Goal: Transaction & Acquisition: Book appointment/travel/reservation

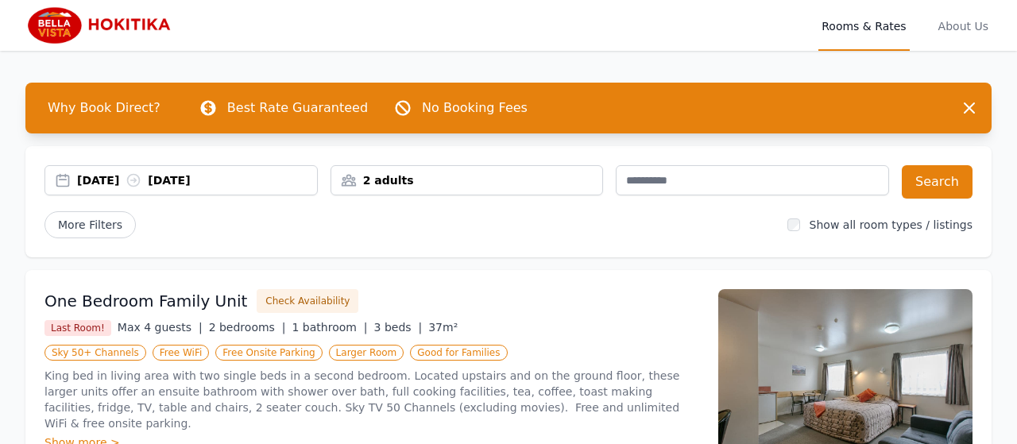
click at [121, 179] on div "[DATE] [DATE]" at bounding box center [197, 180] width 240 height 16
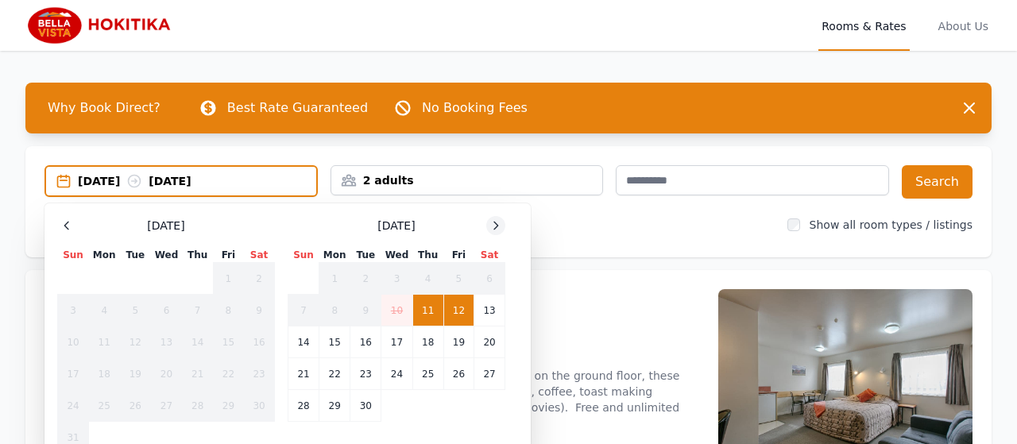
click at [496, 220] on icon at bounding box center [495, 225] width 13 height 13
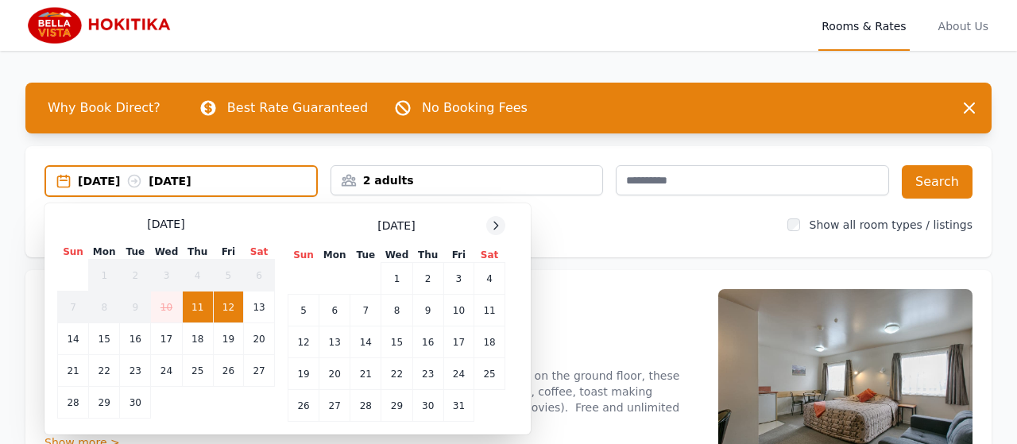
click at [496, 220] on icon at bounding box center [495, 225] width 13 height 13
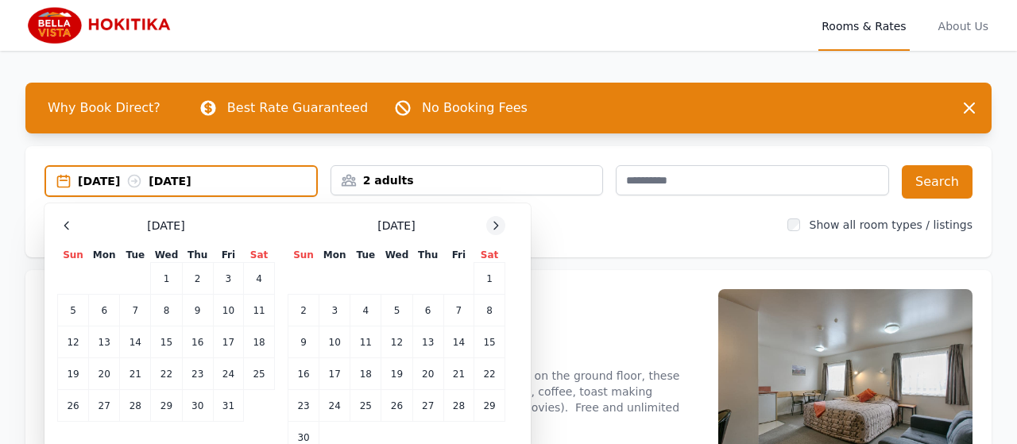
click at [496, 220] on icon at bounding box center [495, 225] width 13 height 13
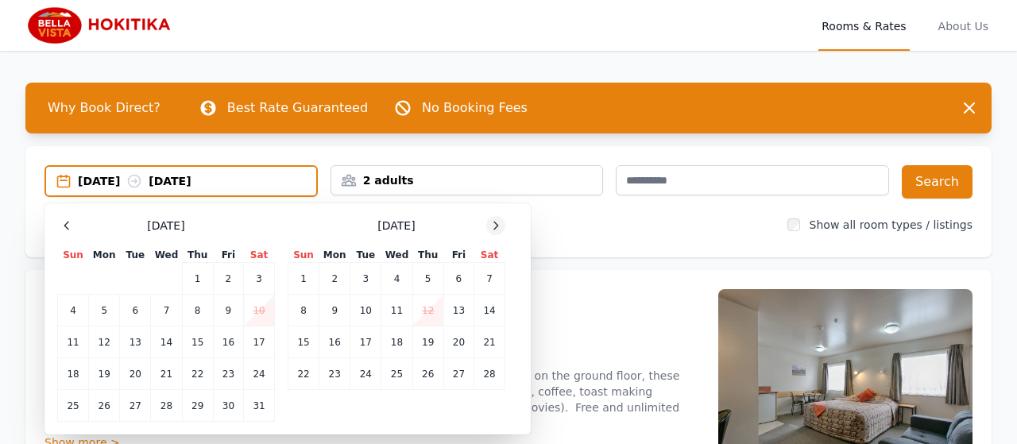
click at [496, 220] on icon at bounding box center [495, 225] width 13 height 13
click at [471, 350] on td "20" at bounding box center [458, 342] width 30 height 32
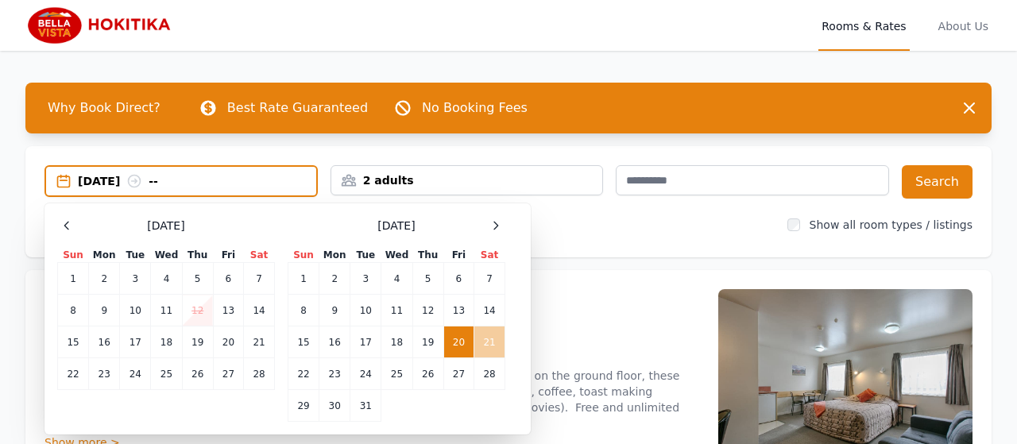
click at [494, 343] on td "21" at bounding box center [489, 342] width 31 height 32
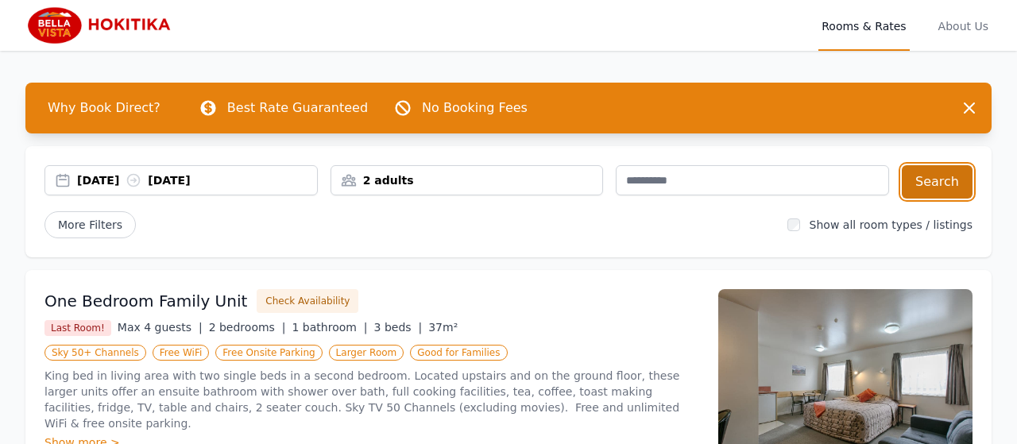
click at [945, 186] on button "Search" at bounding box center [937, 181] width 71 height 33
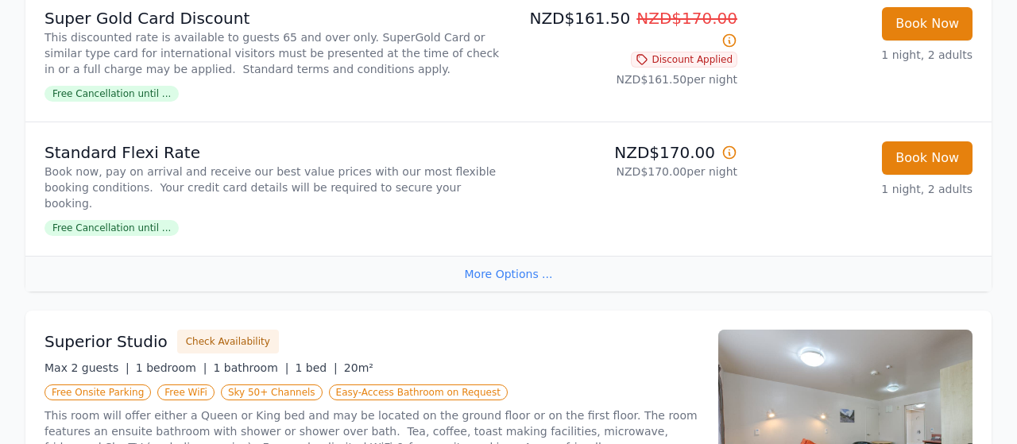
scroll to position [515, 0]
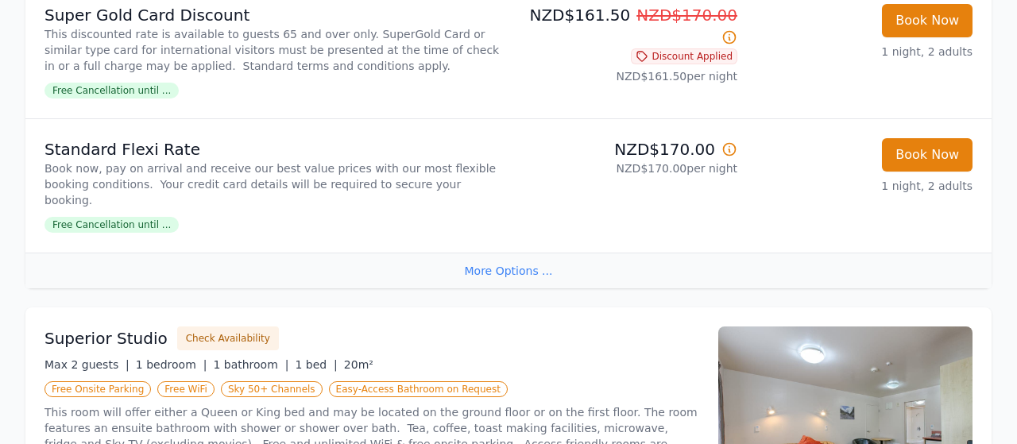
click at [509, 253] on div "More Options ..." at bounding box center [508, 271] width 966 height 36
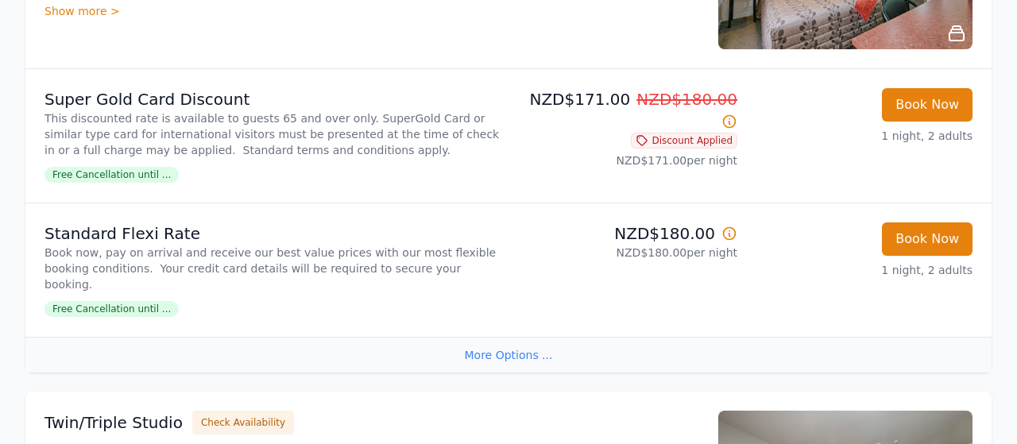
scroll to position [960, 0]
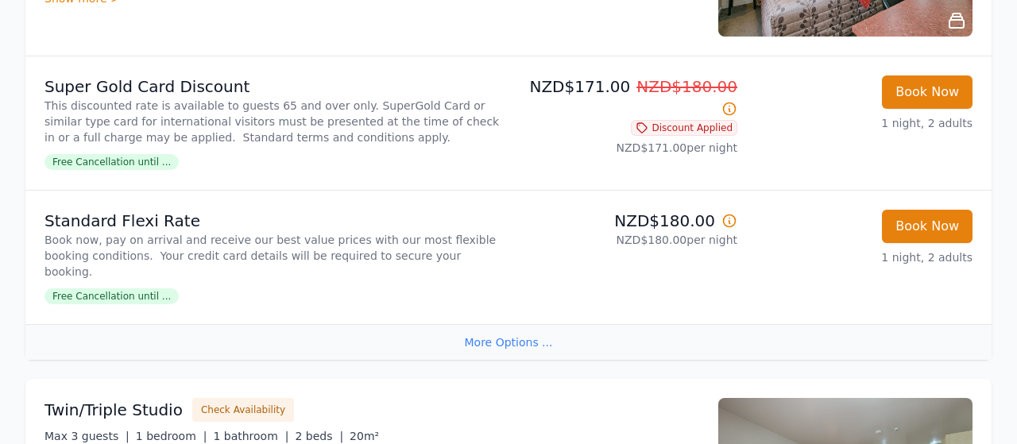
click at [528, 324] on div "More Options ..." at bounding box center [508, 342] width 966 height 36
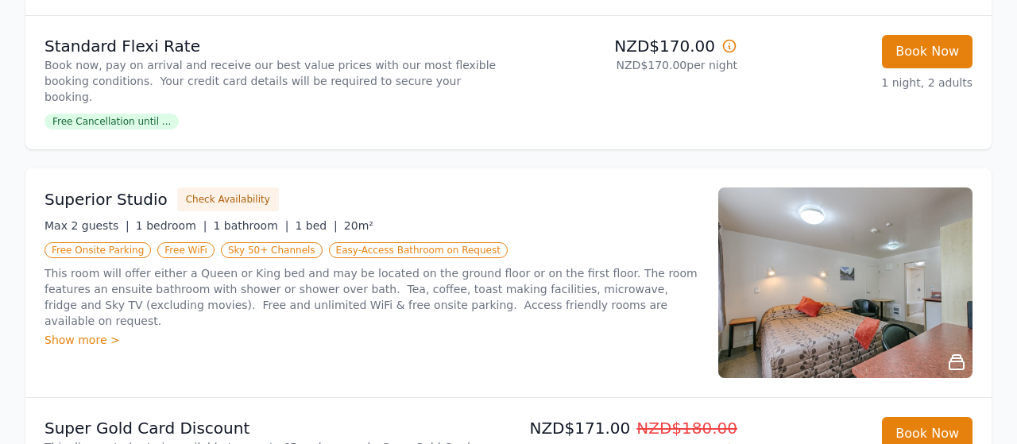
scroll to position [621, 0]
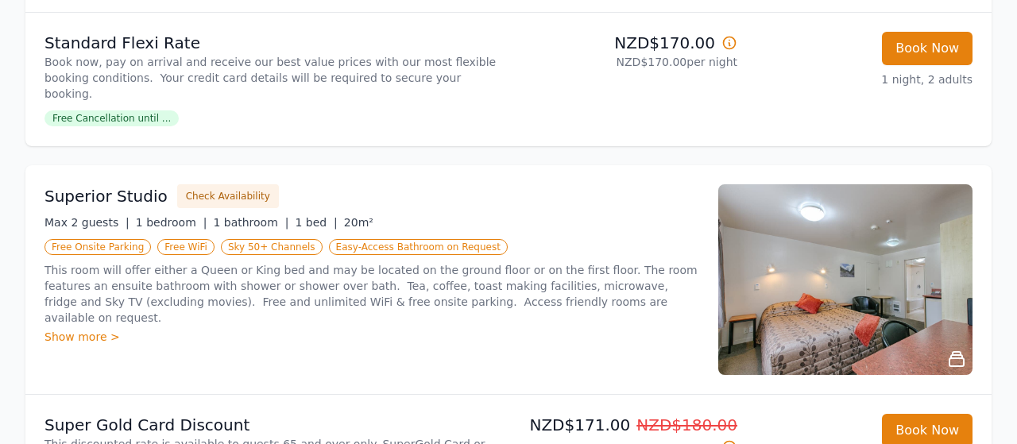
click at [71, 329] on div "Show more >" at bounding box center [371, 337] width 655 height 16
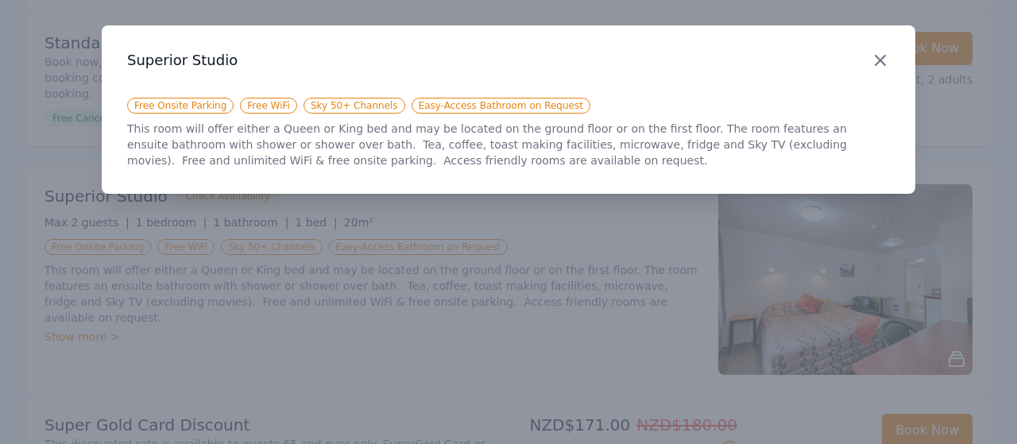
click at [878, 61] on icon "button" at bounding box center [880, 60] width 19 height 19
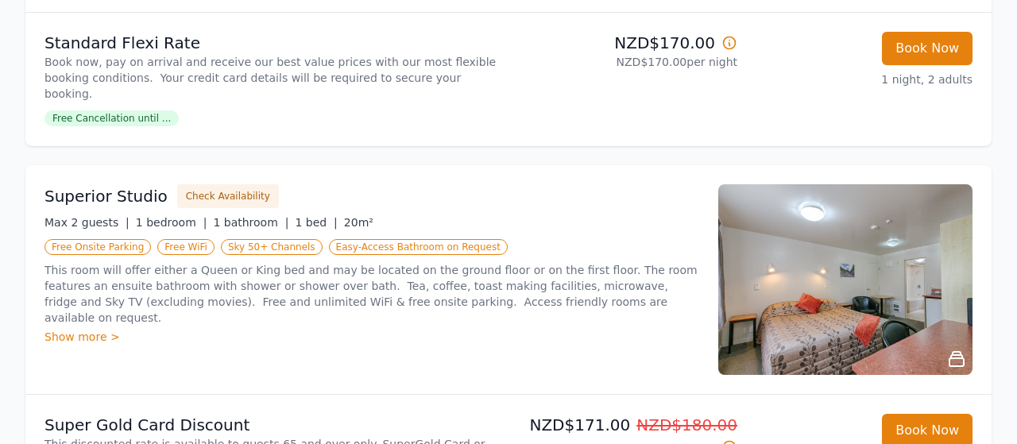
click at [910, 239] on img at bounding box center [845, 279] width 254 height 191
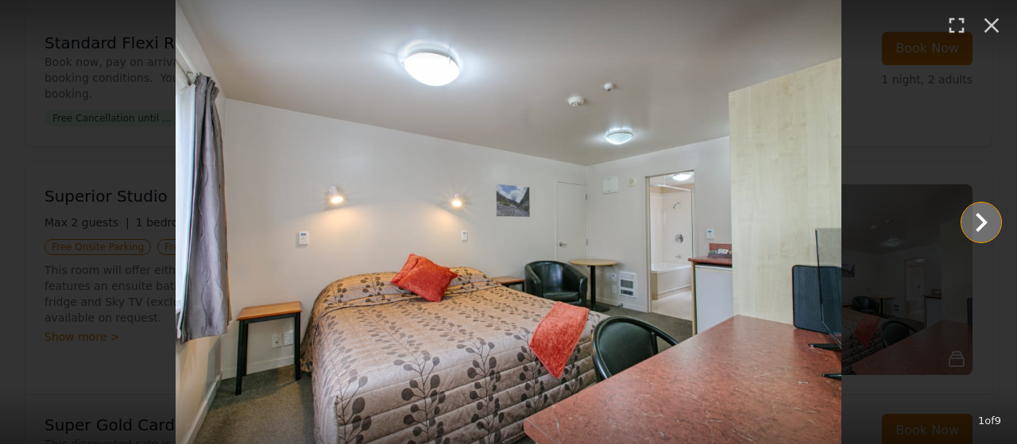
click at [979, 228] on icon "Show slide 2 of 9" at bounding box center [982, 222] width 12 height 19
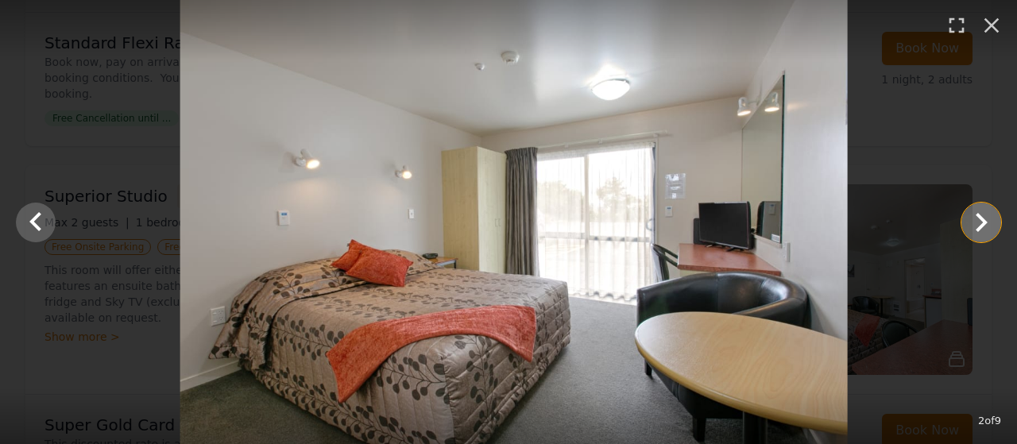
click at [979, 228] on icon "Show slide 3 of 9" at bounding box center [982, 222] width 12 height 19
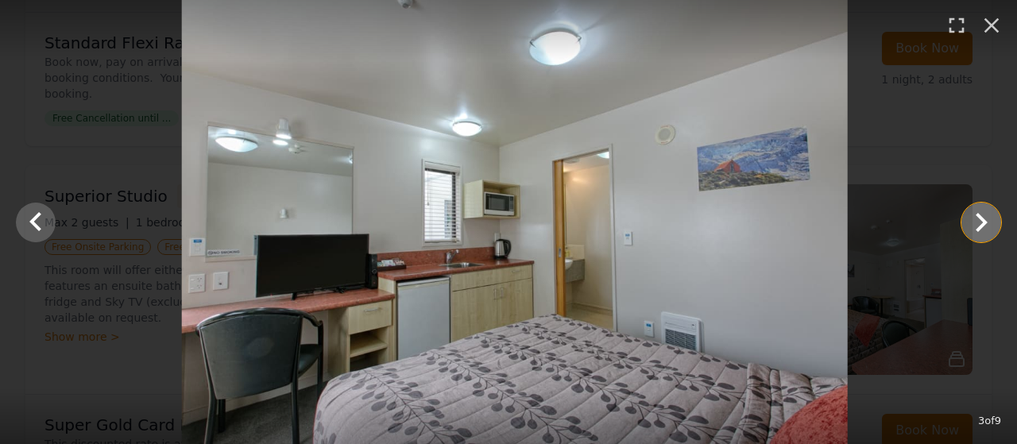
click at [979, 228] on icon "Show slide 4 of 9" at bounding box center [982, 222] width 12 height 19
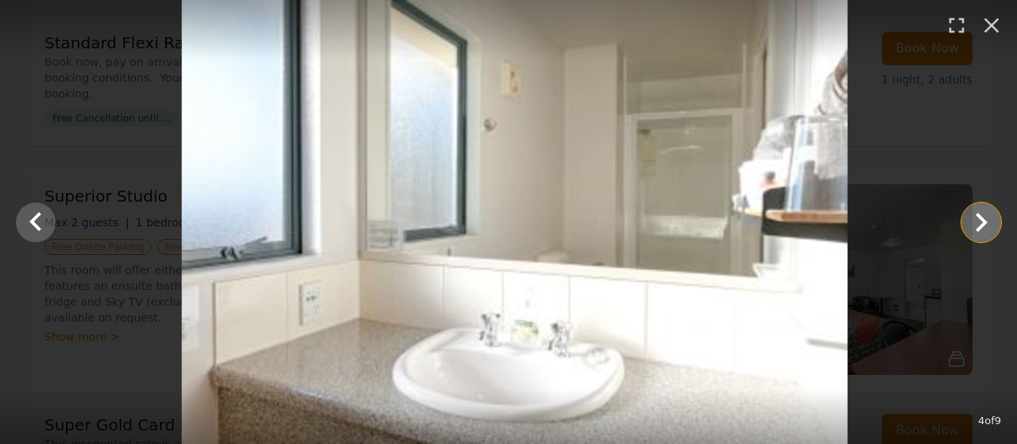
click at [979, 228] on icon "Show slide 5 of 9" at bounding box center [982, 222] width 12 height 19
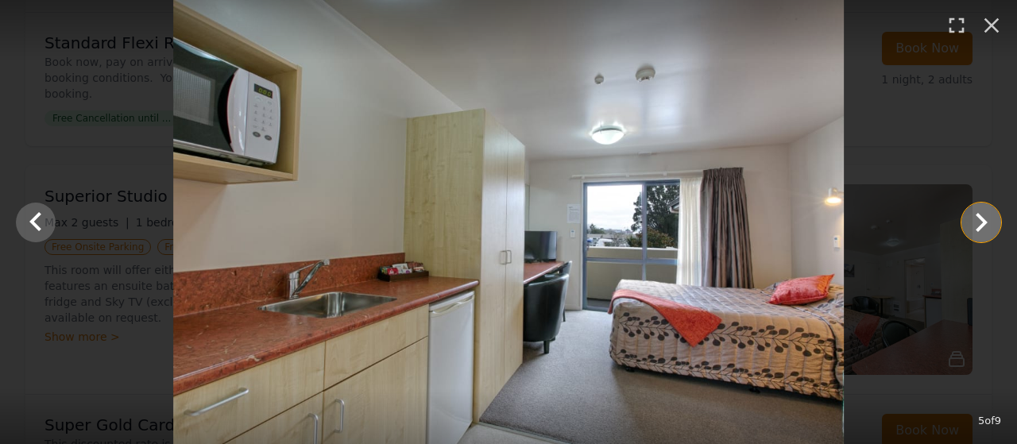
click at [979, 228] on icon "Show slide 6 of 9" at bounding box center [982, 222] width 12 height 19
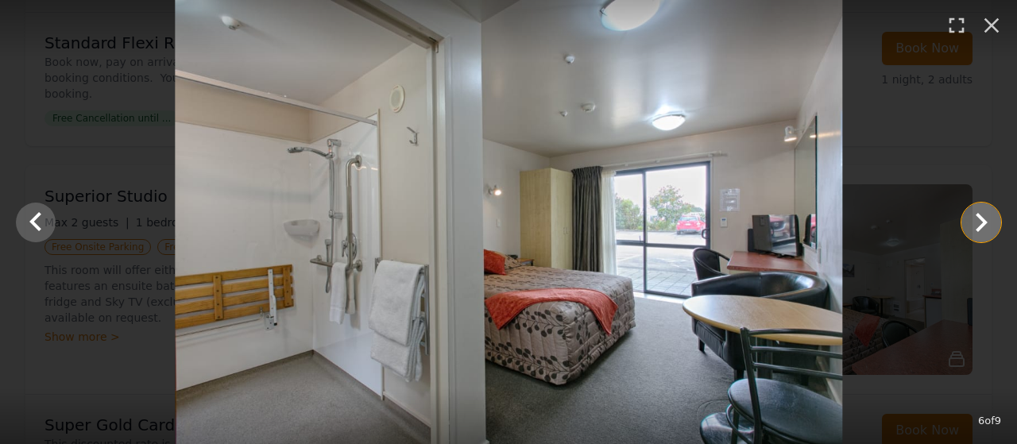
click at [979, 228] on icon "Show slide 7 of 9" at bounding box center [982, 222] width 12 height 19
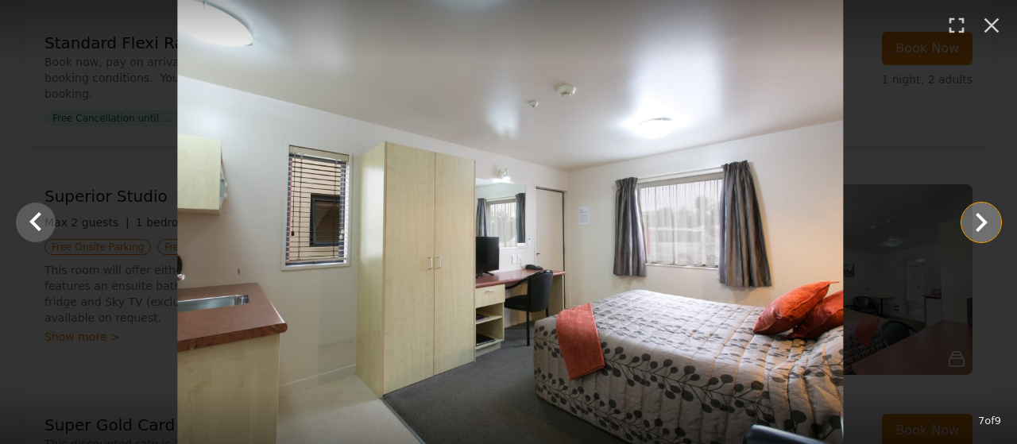
click at [979, 228] on icon "Show slide 8 of 9" at bounding box center [982, 222] width 12 height 19
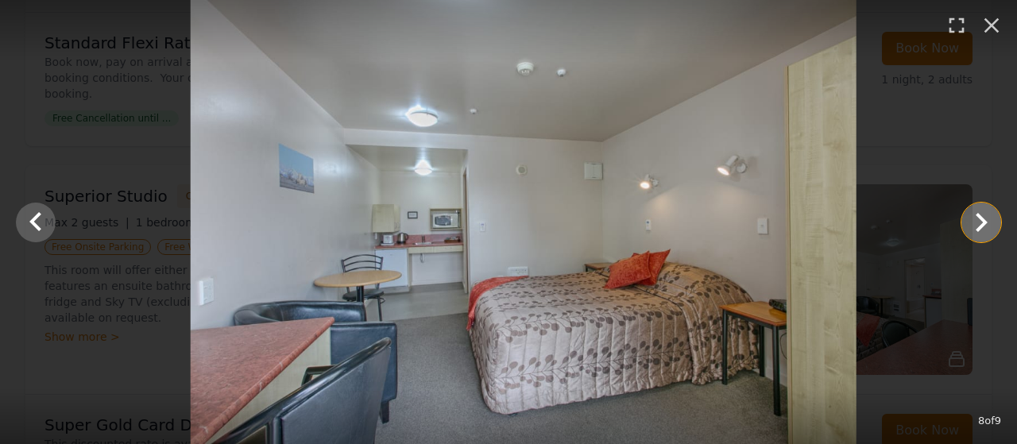
click at [979, 228] on icon "Show slide 9 of 9" at bounding box center [982, 222] width 12 height 19
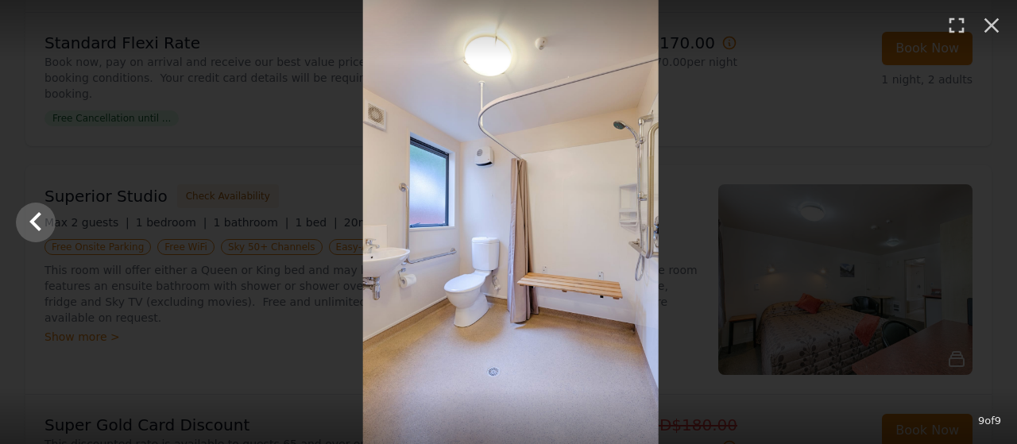
click at [979, 228] on div at bounding box center [510, 222] width 1017 height 444
